Goal: Transaction & Acquisition: Book appointment/travel/reservation

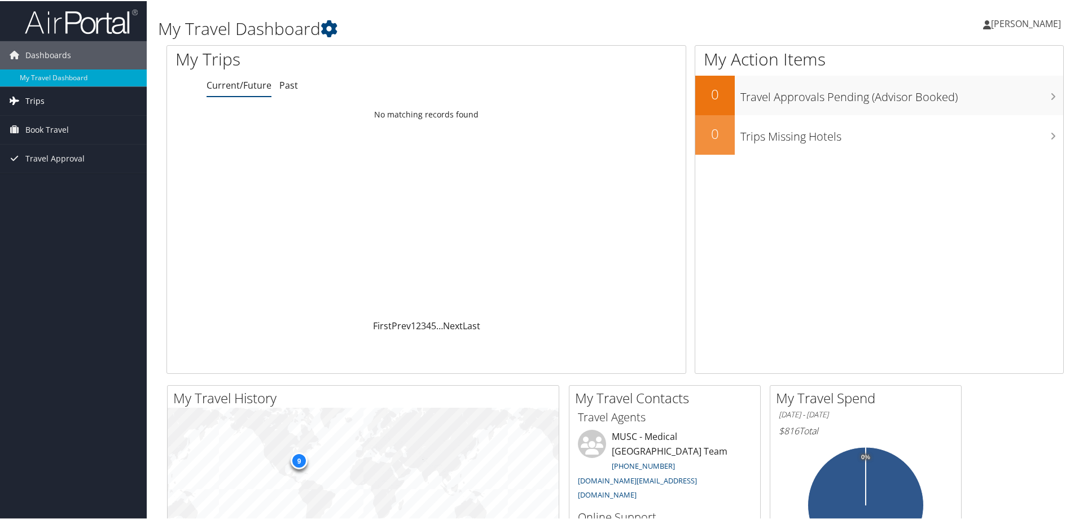
click at [42, 100] on span "Trips" at bounding box center [34, 100] width 19 height 28
click at [49, 176] on span "Book Travel" at bounding box center [46, 179] width 43 height 28
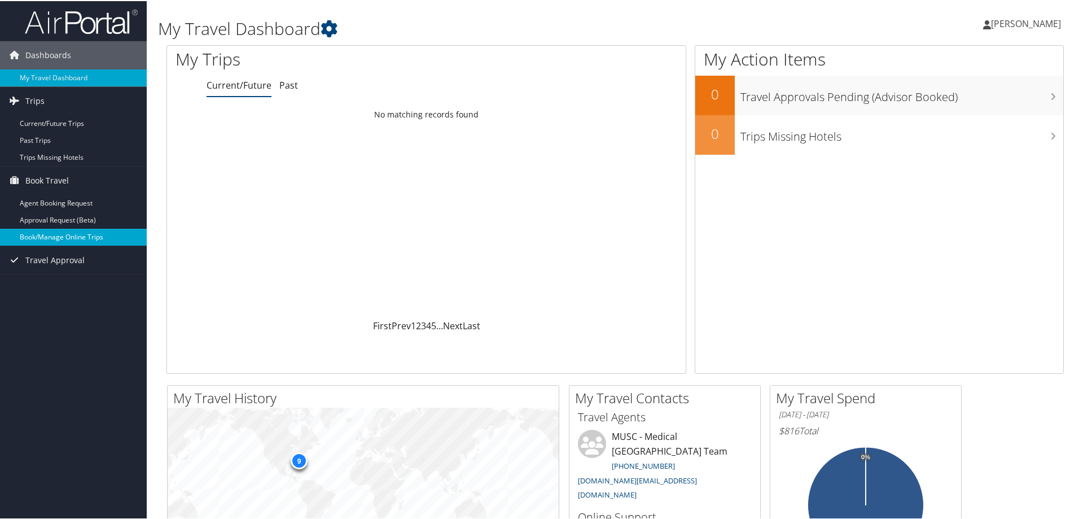
click at [60, 231] on link "Book/Manage Online Trips" at bounding box center [73, 235] width 147 height 17
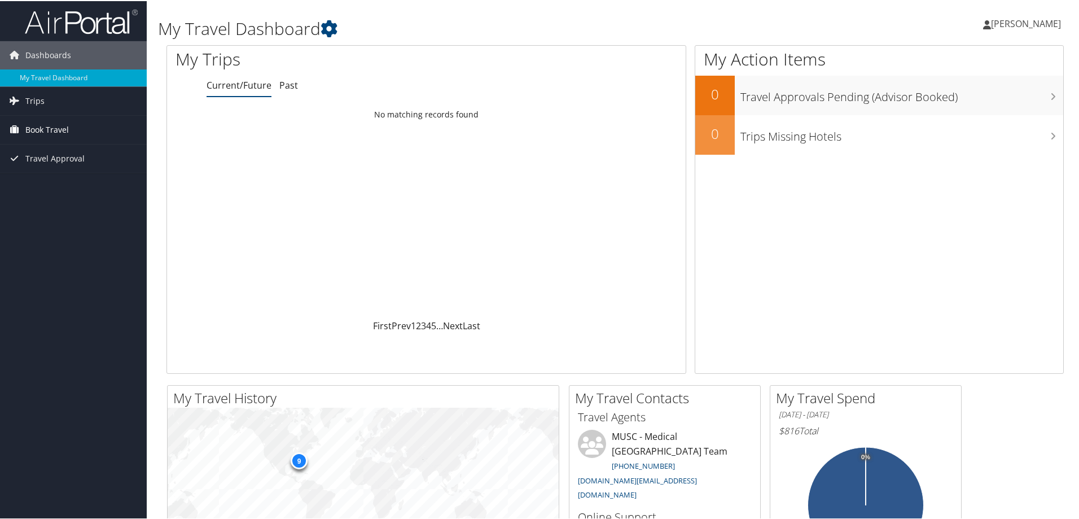
click at [53, 128] on span "Book Travel" at bounding box center [46, 129] width 43 height 28
click at [58, 183] on link "Book/Manage Online Trips" at bounding box center [73, 185] width 147 height 17
